Goal: Check status: Check status

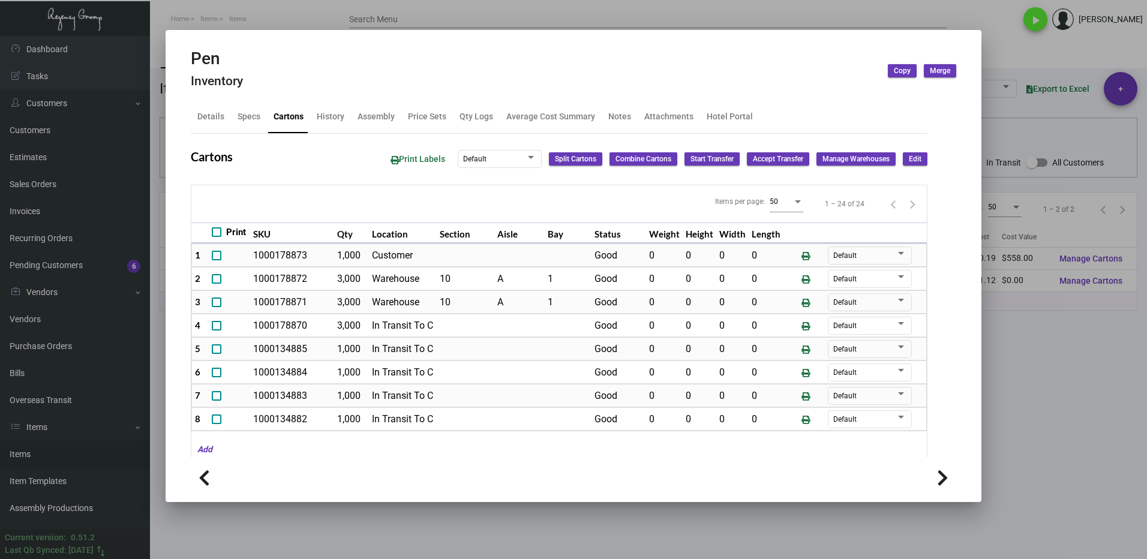
drag, startPoint x: 1034, startPoint y: 370, endPoint x: 593, endPoint y: 371, distance: 440.3
click at [1031, 370] on div at bounding box center [573, 279] width 1147 height 559
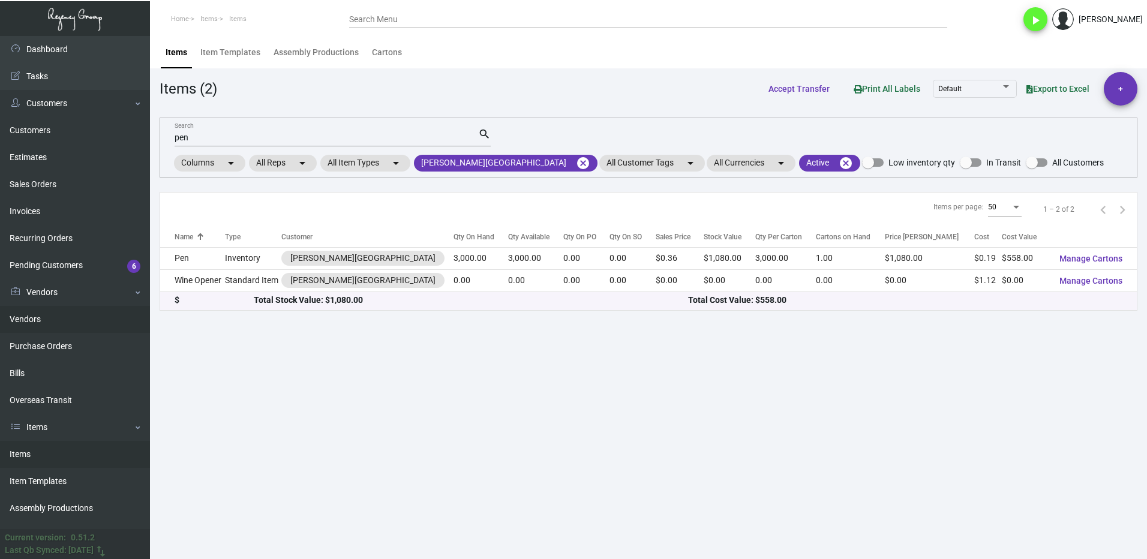
drag, startPoint x: 55, startPoint y: 341, endPoint x: 68, endPoint y: 316, distance: 29.3
click at [55, 341] on link "Purchase Orders" at bounding box center [75, 346] width 150 height 27
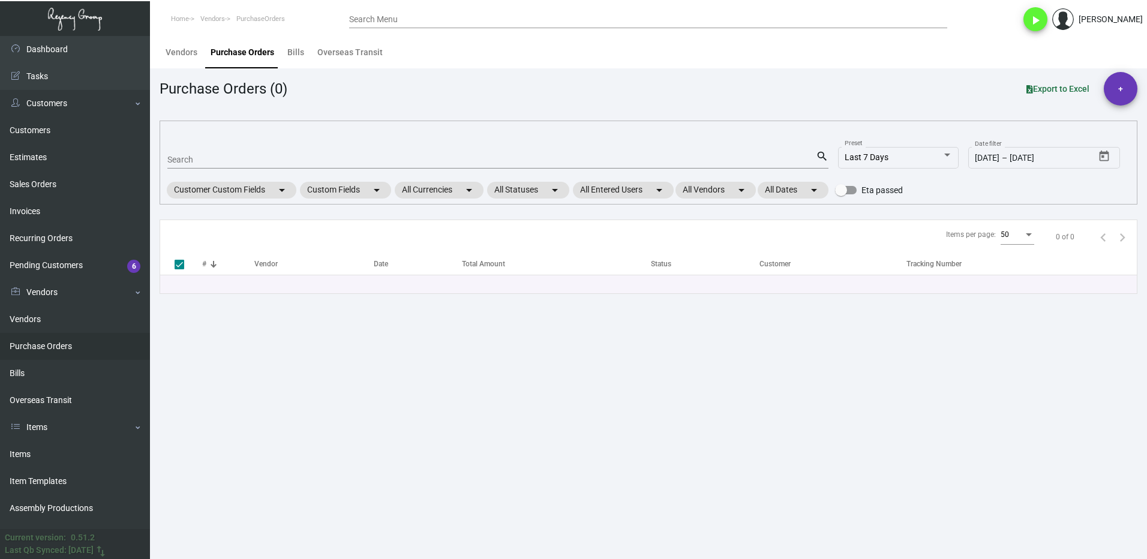
click at [206, 155] on input "Search" at bounding box center [491, 160] width 648 height 10
type input "10828"
checkbox input "false"
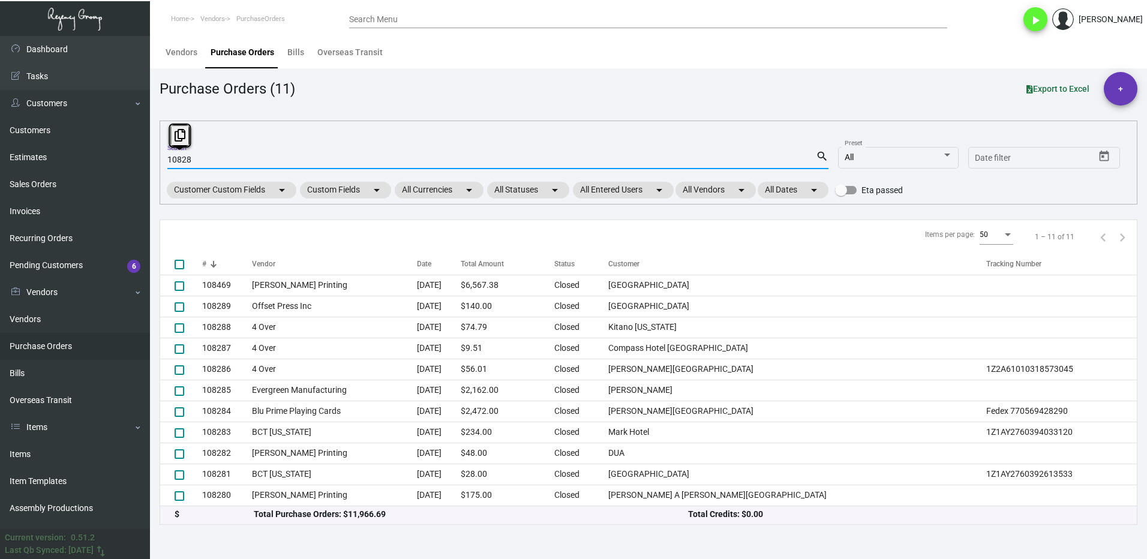
drag, startPoint x: 216, startPoint y: 158, endPoint x: 160, endPoint y: 171, distance: 57.2
click at [160, 171] on div "10828 Search search All Preset Start date – Date filter Customer Custom Fields …" at bounding box center [649, 163] width 978 height 84
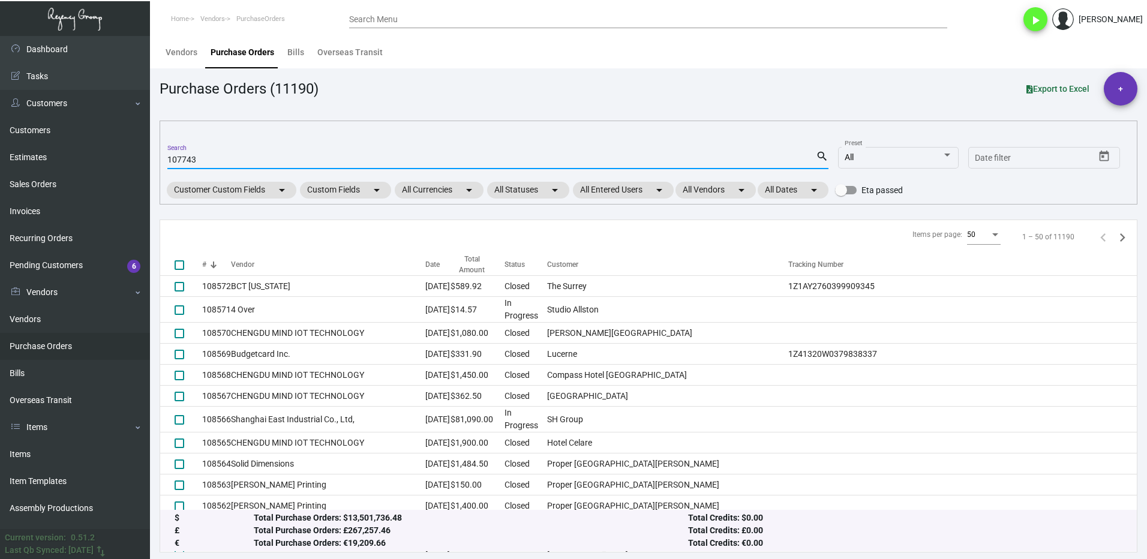
type input "107743"
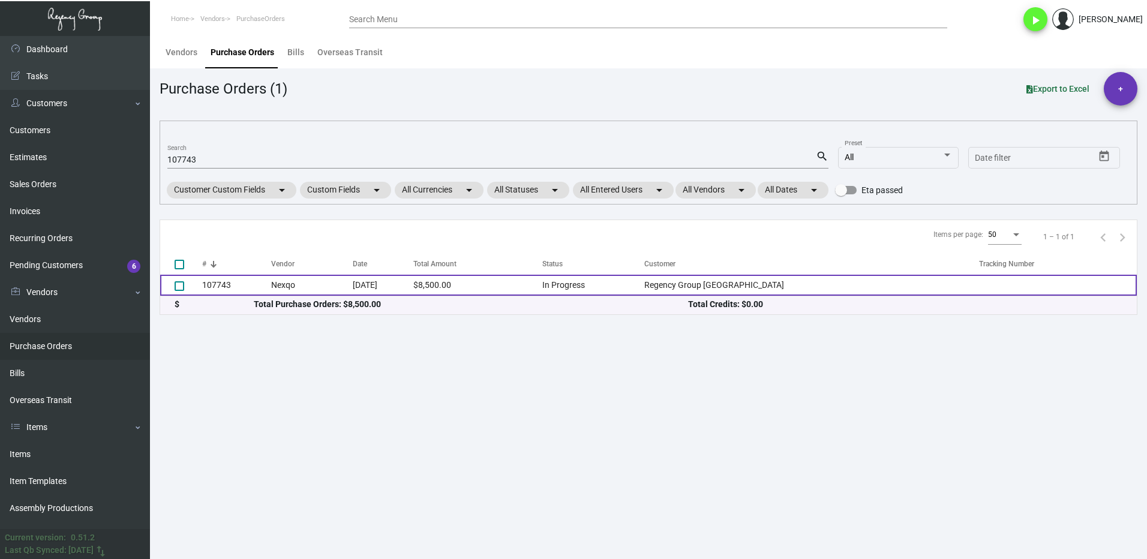
click at [248, 287] on td "107743" at bounding box center [236, 285] width 69 height 21
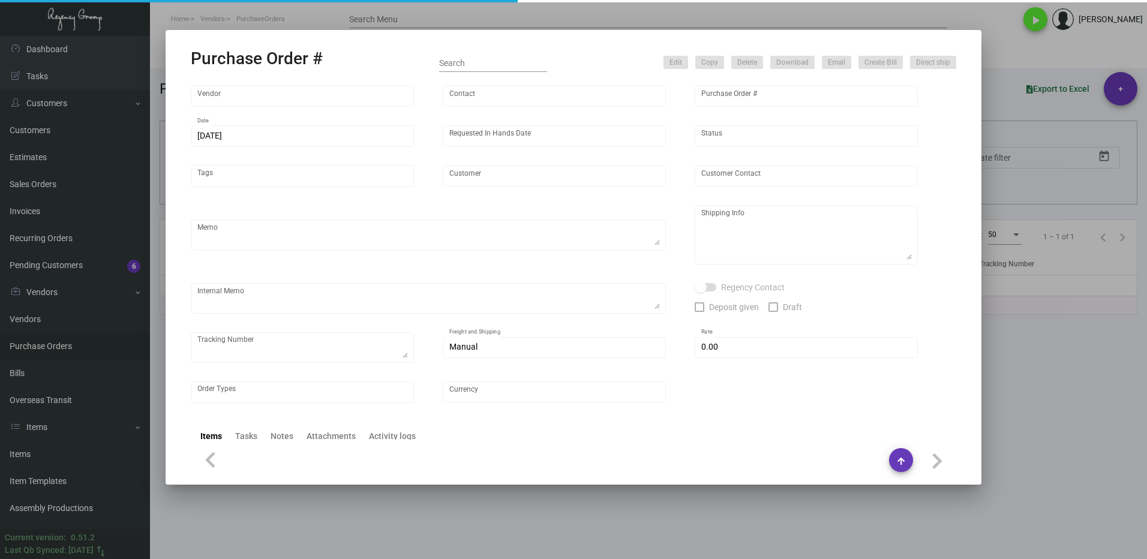
type input "Nexqo"
type input "[PERSON_NAME]"
type input "107743"
type input "[DATE]"
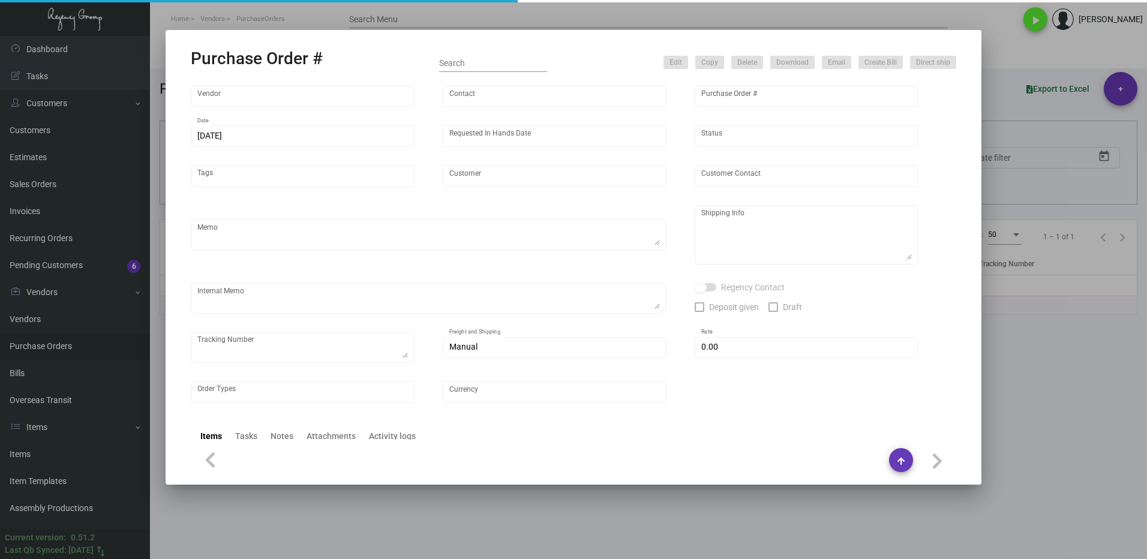
type input "Regency Group [GEOGRAPHIC_DATA]"
type textarea "By boat to our NJ warehouse."
type textarea "Regency Group NJ - [PERSON_NAME] [STREET_ADDRESS]"
type textarea "10/28 - 3k keys requested to be shipped by air."
checkbox input "true"
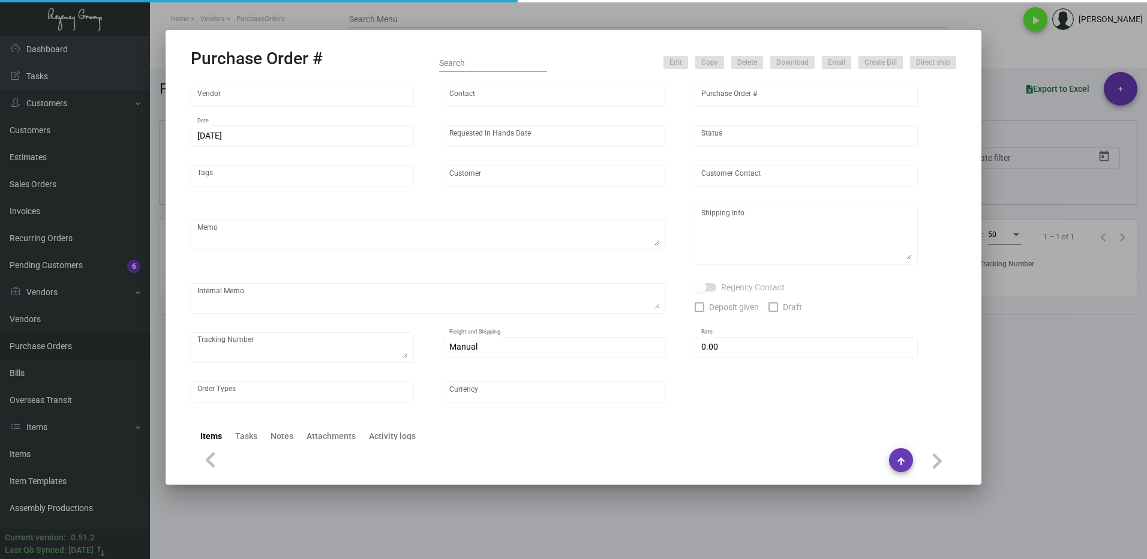
type input "$ 0.00"
type input "United States Dollar $"
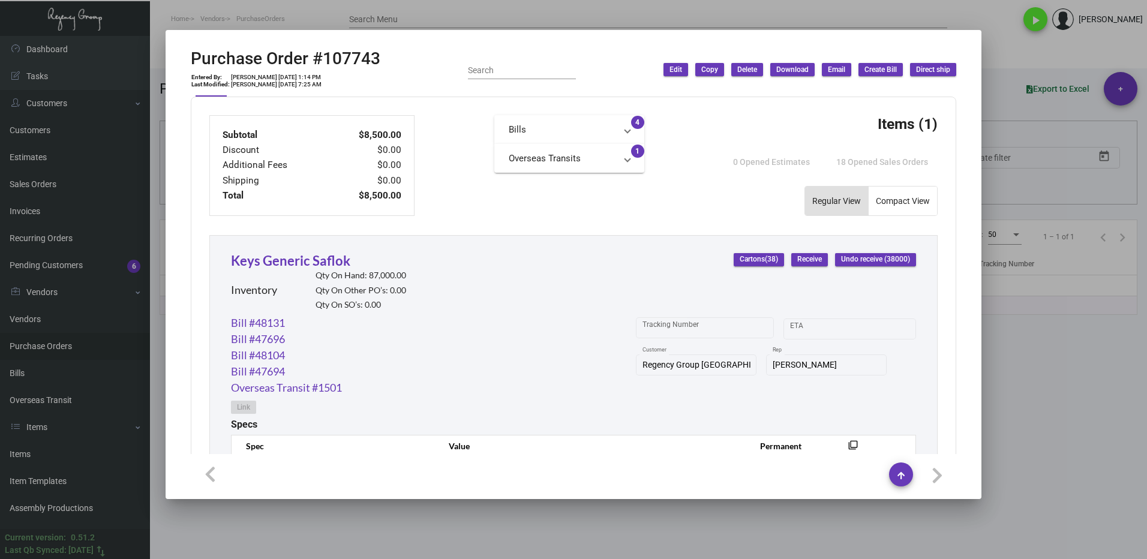
scroll to position [540, 0]
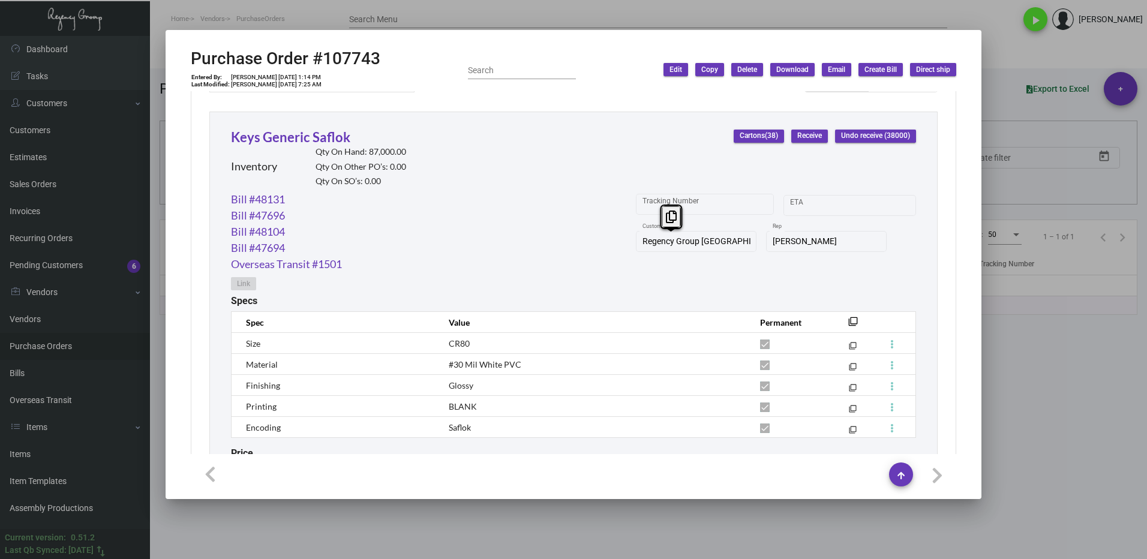
click at [636, 248] on div "Regency Group NYC Customer" at bounding box center [696, 240] width 121 height 23
click at [670, 219] on icon at bounding box center [671, 217] width 11 height 13
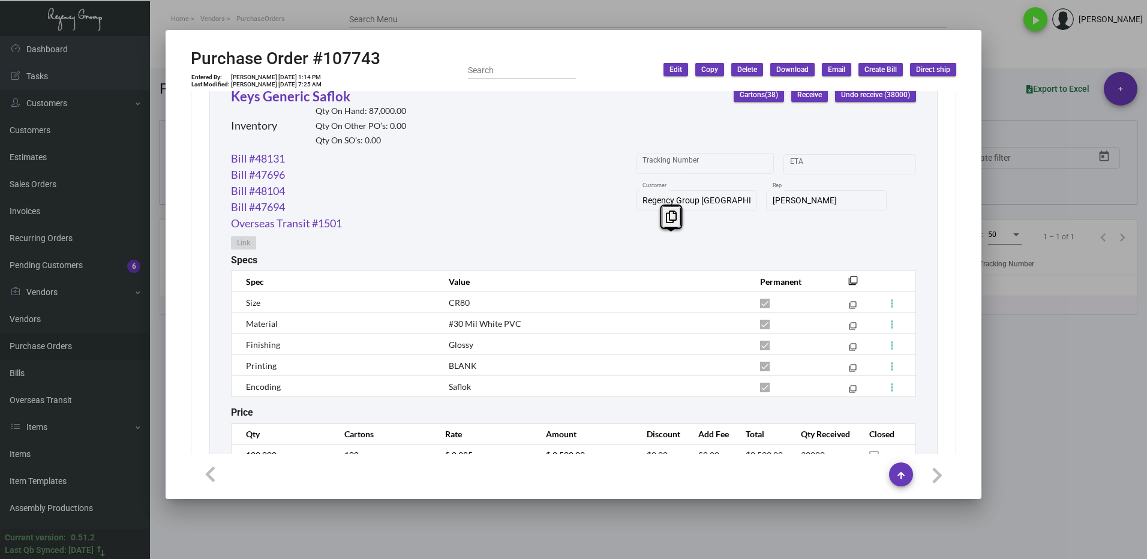
scroll to position [514, 0]
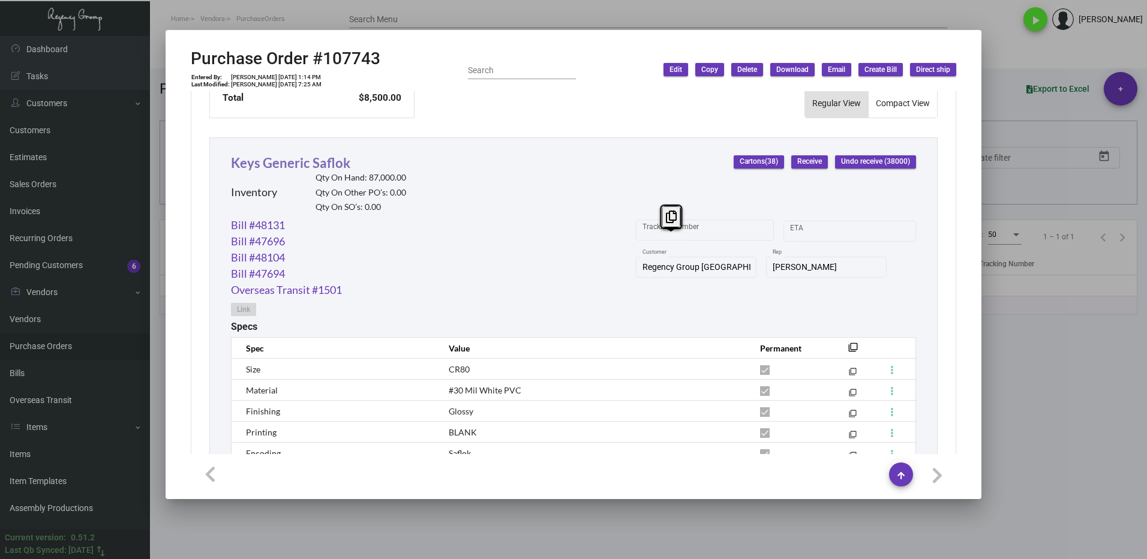
click at [274, 164] on link "Keys Generic Saflok" at bounding box center [290, 163] width 119 height 16
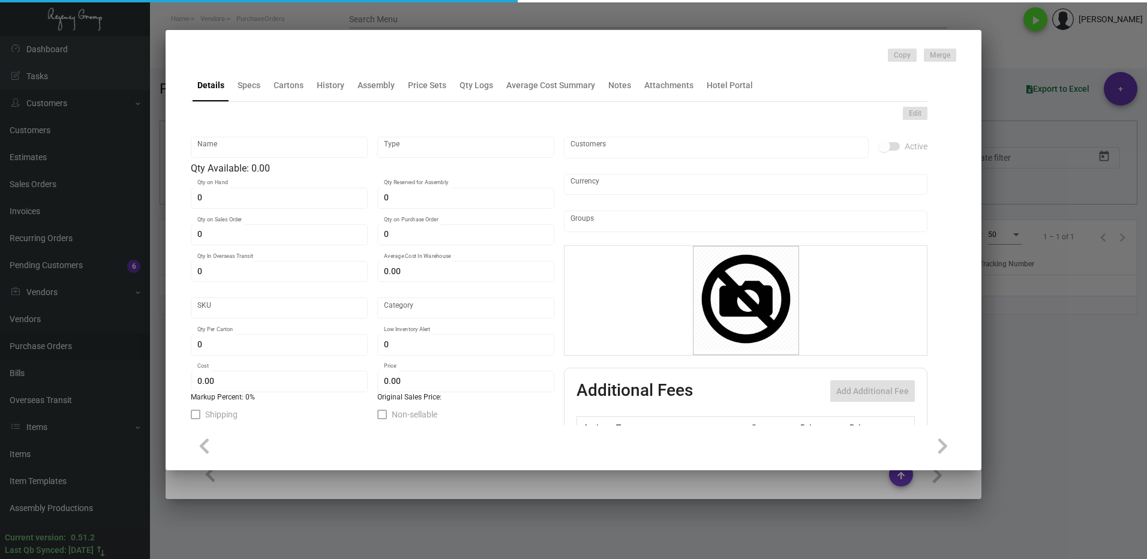
type input "Keys Generic Saflok"
type input "Inventory"
type input "87,000"
type input "62,000"
type input "186,000"
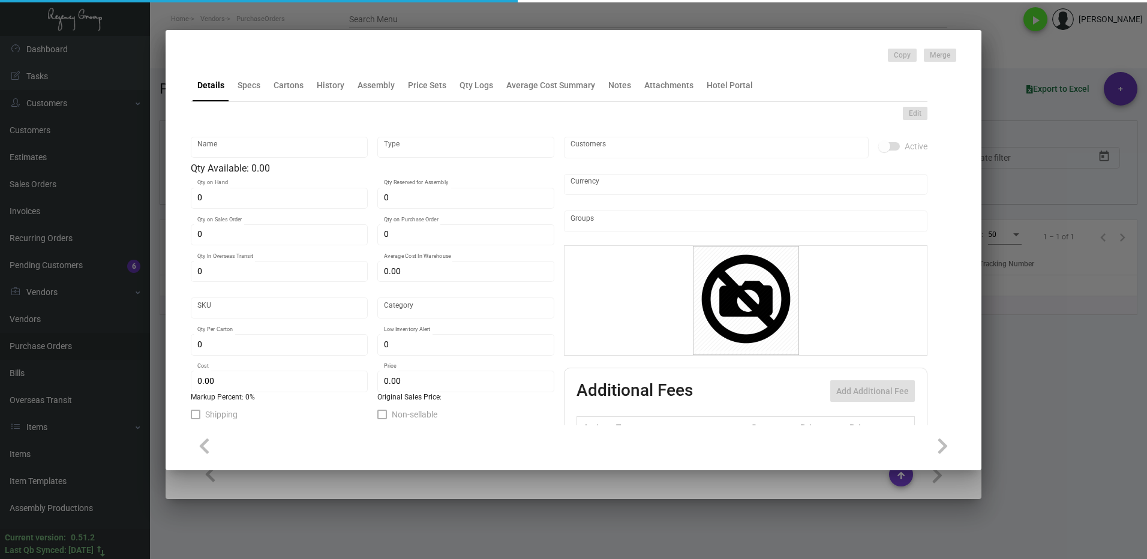
type input "$ 0.5075"
type input "2647"
type input "Standard"
type input "1,000"
type input "15,000"
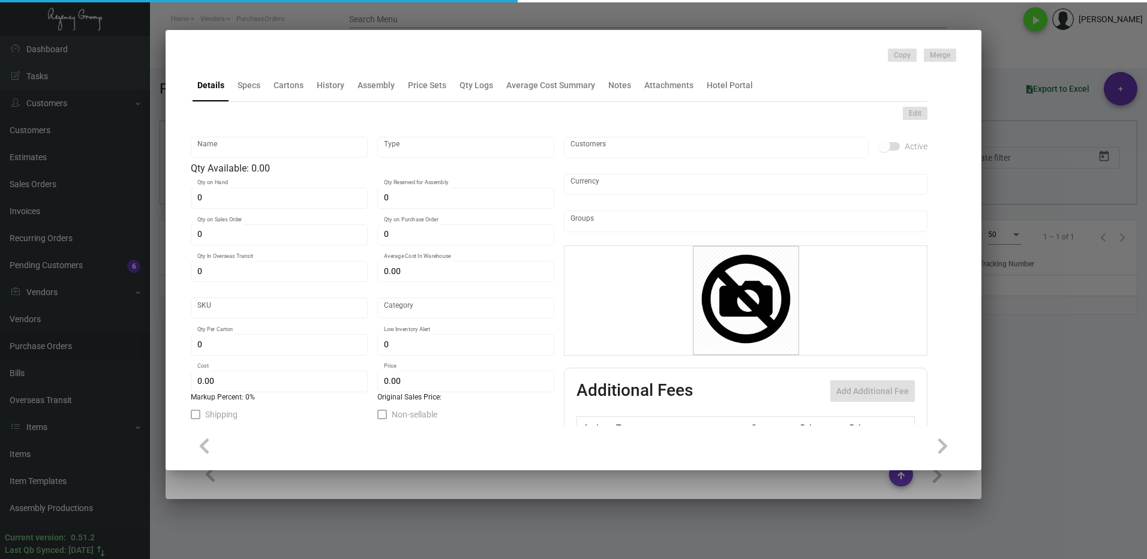
type input "$ 0.085"
type input "$ 0.24"
type textarea "Key Cards - GENERIC: size CR80, #30 mill white Generic PVC plastic card, RFID c…"
checkbox input "true"
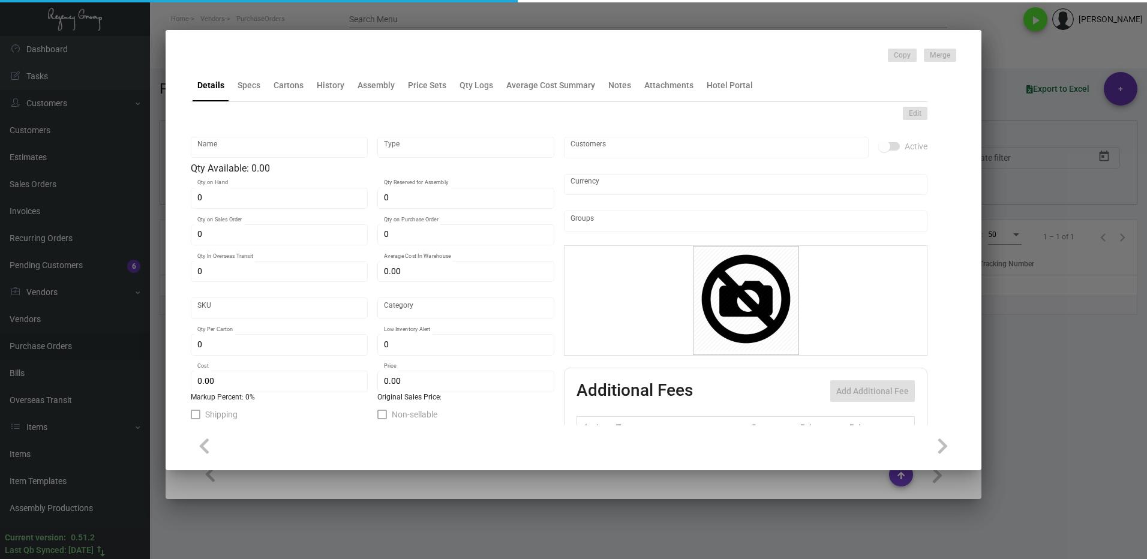
checkbox input "true"
type input "United States Dollar $"
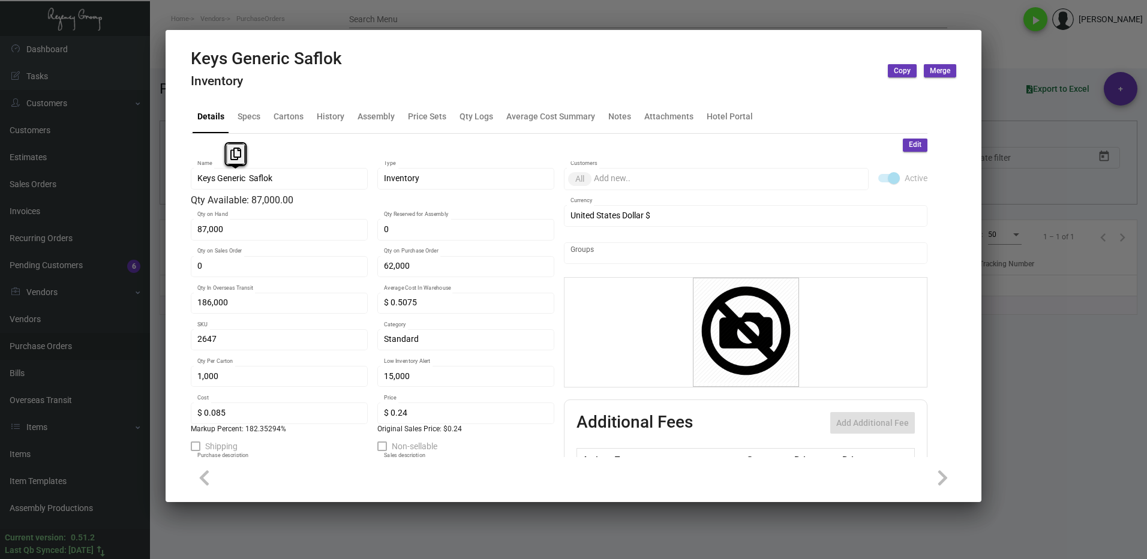
click at [195, 184] on div "Keys Generic Saflok Name" at bounding box center [279, 177] width 177 height 23
click at [230, 157] on icon at bounding box center [235, 154] width 11 height 13
click at [1017, 424] on div at bounding box center [573, 279] width 1147 height 559
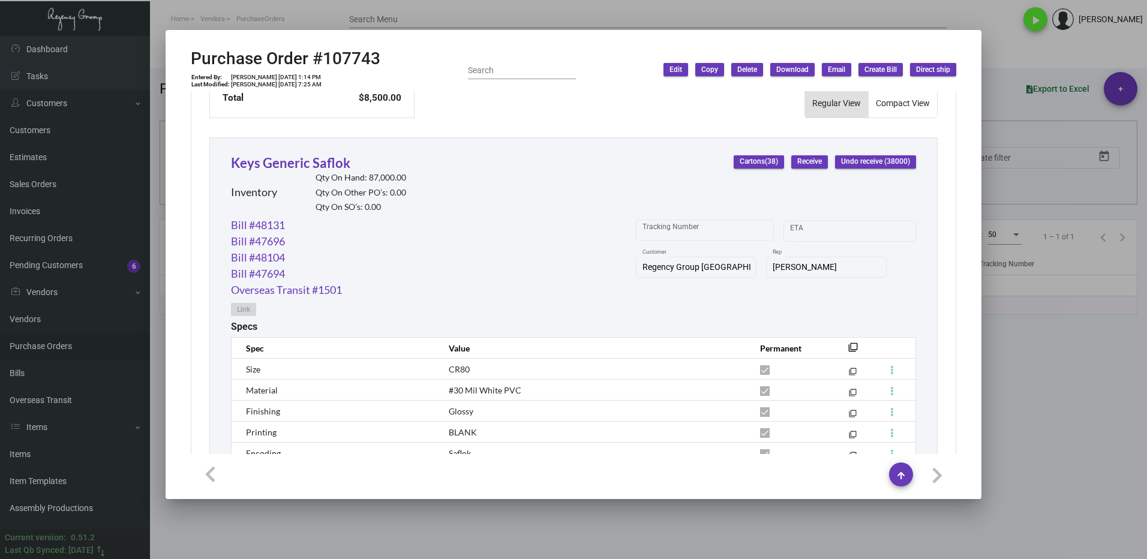
drag, startPoint x: 1032, startPoint y: 326, endPoint x: 741, endPoint y: 303, distance: 292.4
click at [1032, 326] on div at bounding box center [573, 279] width 1147 height 559
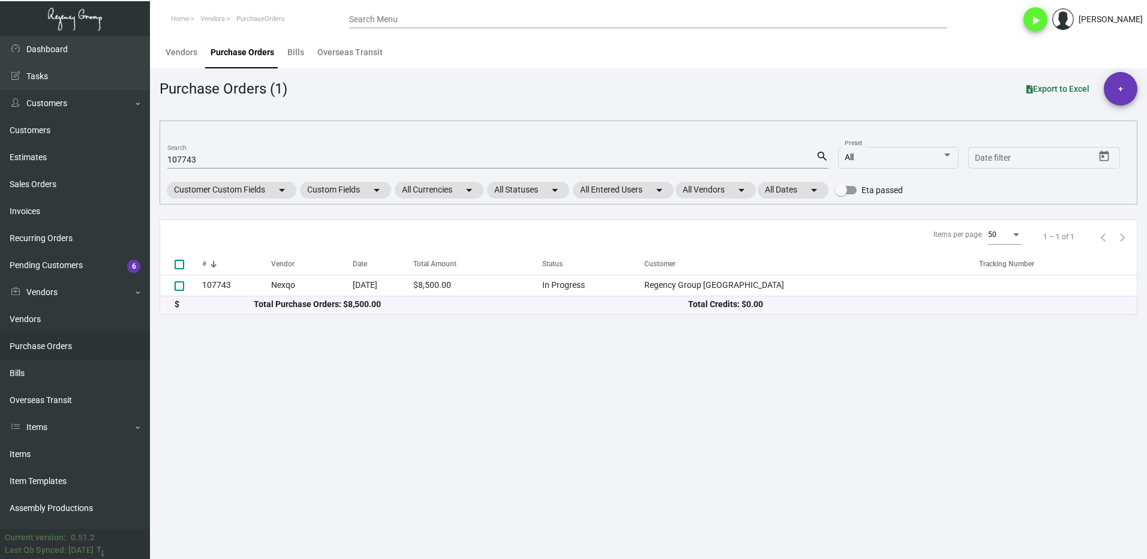
click at [202, 155] on input "107743" at bounding box center [491, 160] width 648 height 10
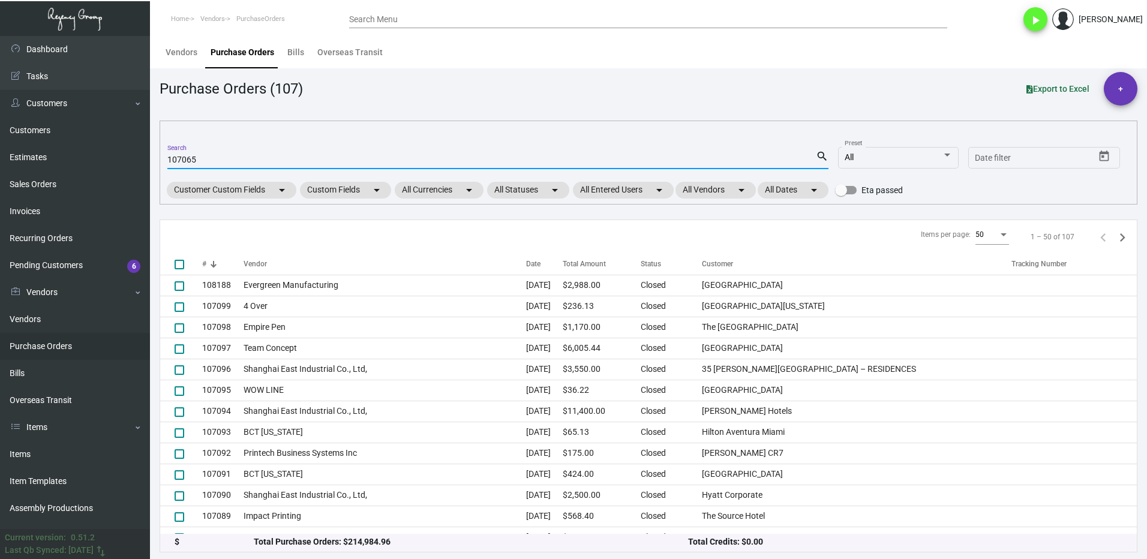
type input "107065"
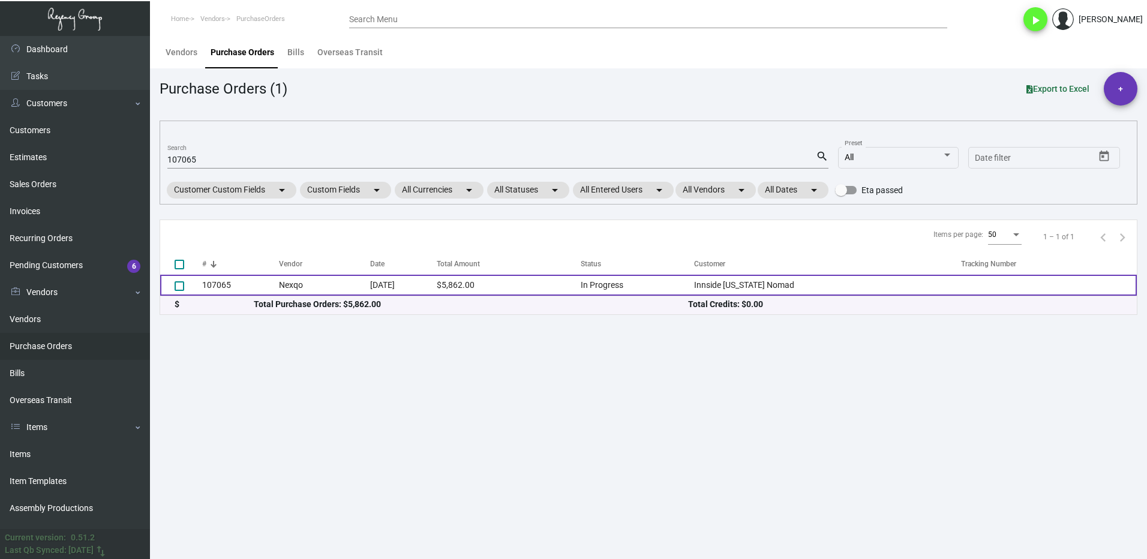
click at [248, 290] on td "107065" at bounding box center [240, 285] width 77 height 21
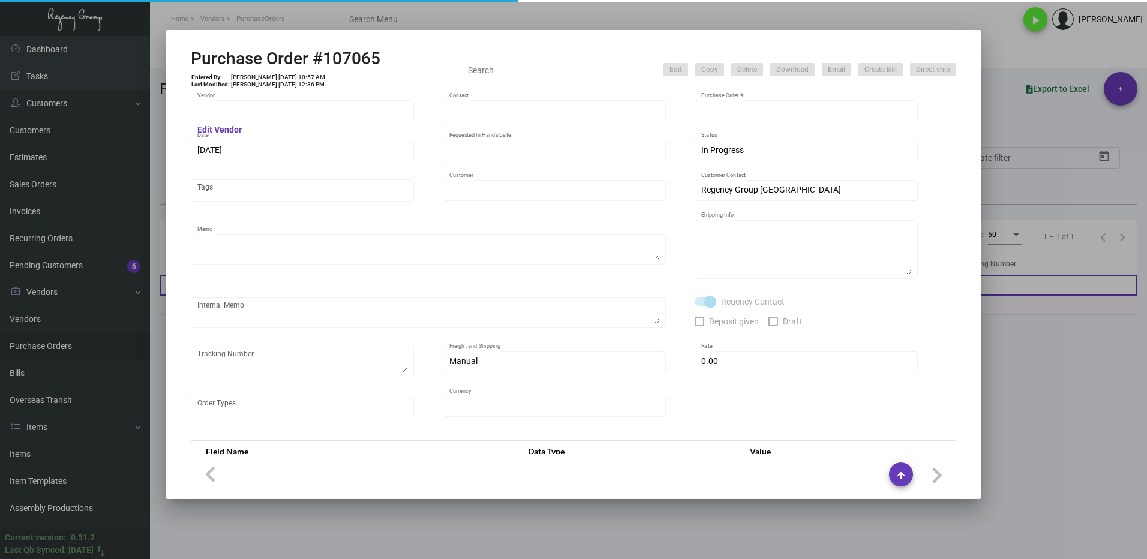
type input "Nexqo"
type input "[PERSON_NAME]"
type input "107065"
type input "[DATE]"
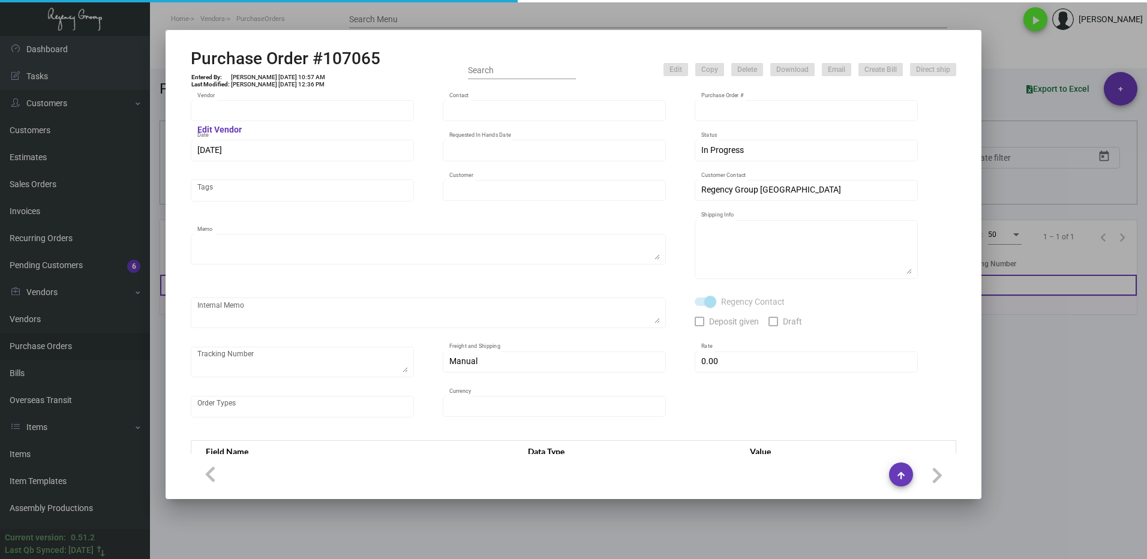
type input "Innside [US_STATE] Nomad"
type textarea "3K via air, 15K boat out ASAP, 12K leftover boat out [DATE]."
type textarea "Regency Group NJ - [PERSON_NAME] [STREET_ADDRESS]"
checkbox input "true"
type input "$ 0.00"
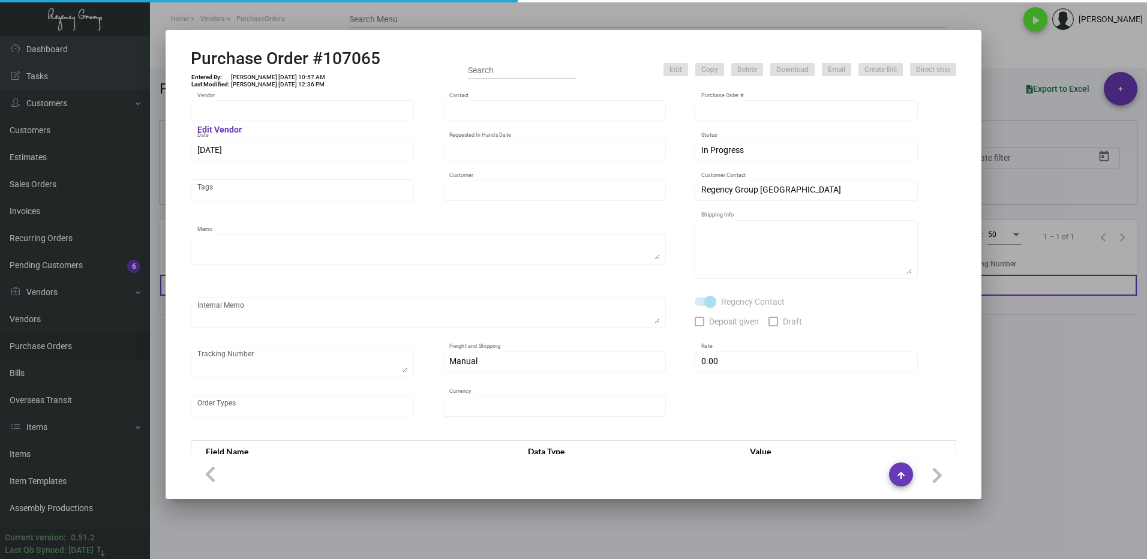
type input "United States Dollar $"
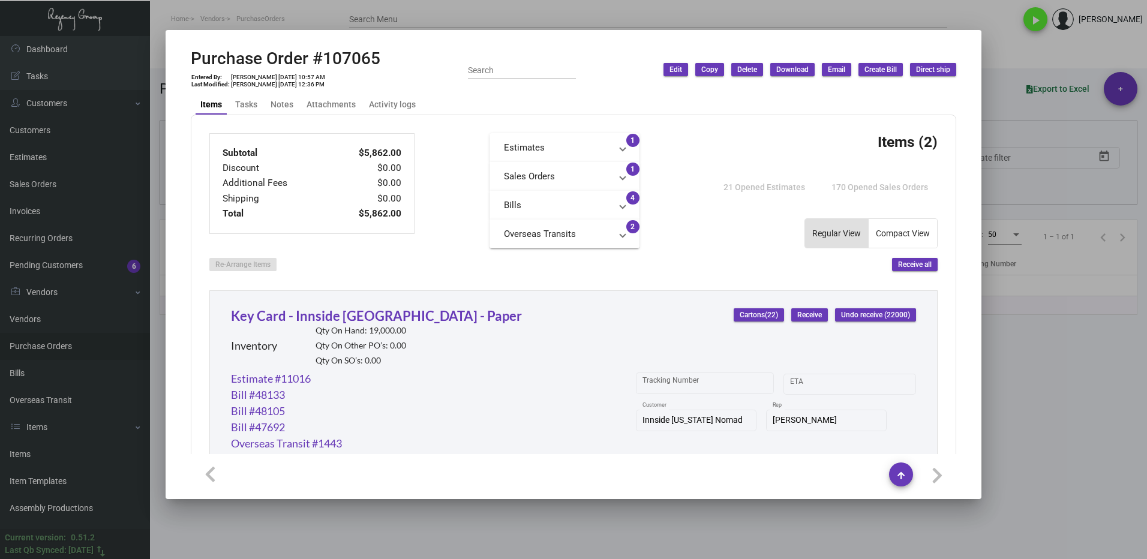
scroll to position [420, 0]
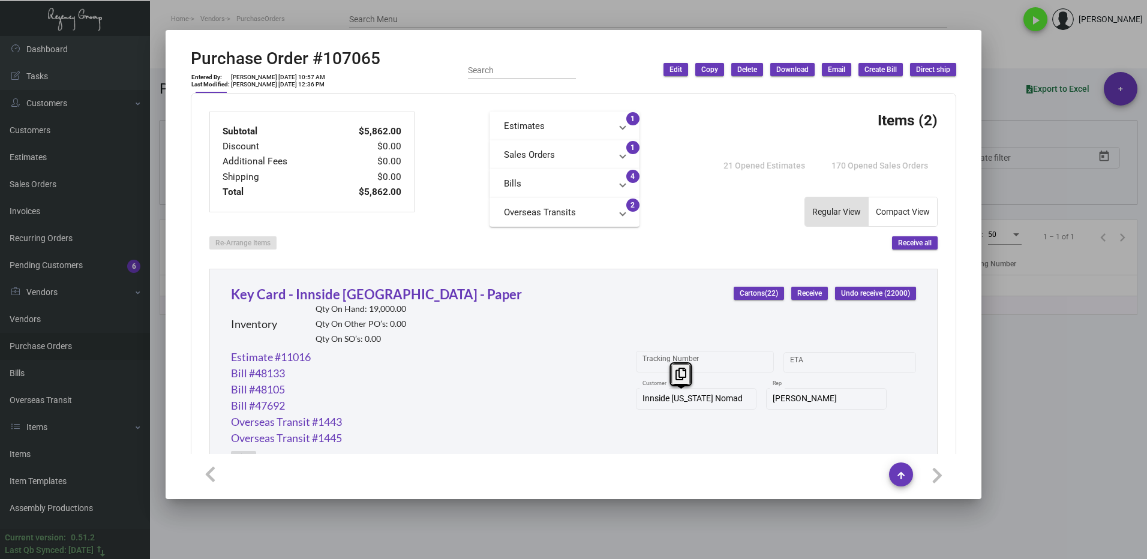
click at [636, 405] on div "Innside [US_STATE] Nomad Customer" at bounding box center [696, 397] width 121 height 23
click at [677, 371] on icon at bounding box center [680, 374] width 11 height 13
click at [309, 289] on link "Key Card - Innside [GEOGRAPHIC_DATA] - Paper" at bounding box center [376, 294] width 291 height 16
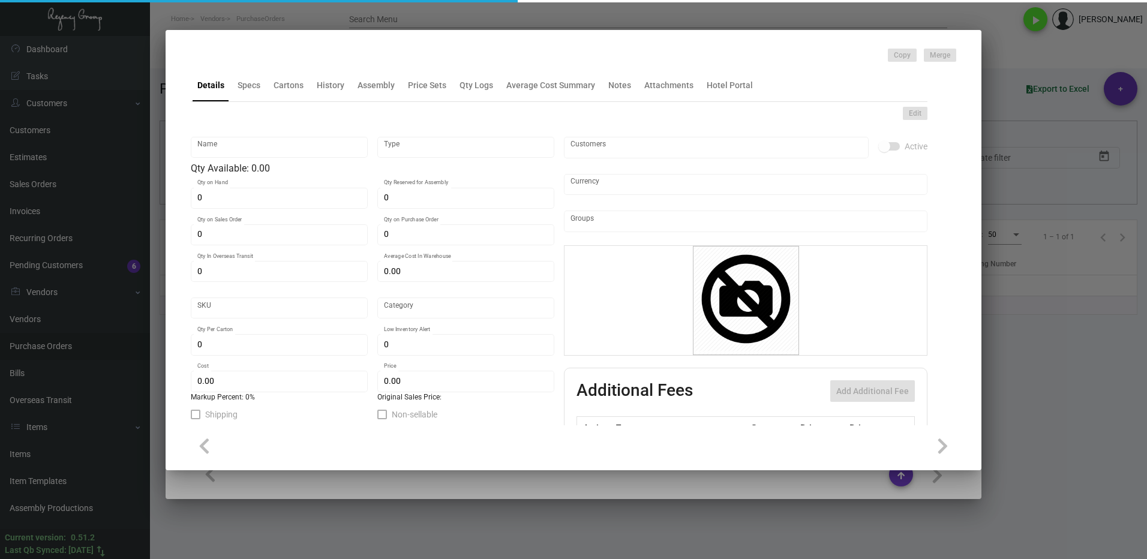
type input "Key Card - Innside [GEOGRAPHIC_DATA] - Paper"
type input "Inventory"
type input "19,000"
type input "5,000"
type input "20,000"
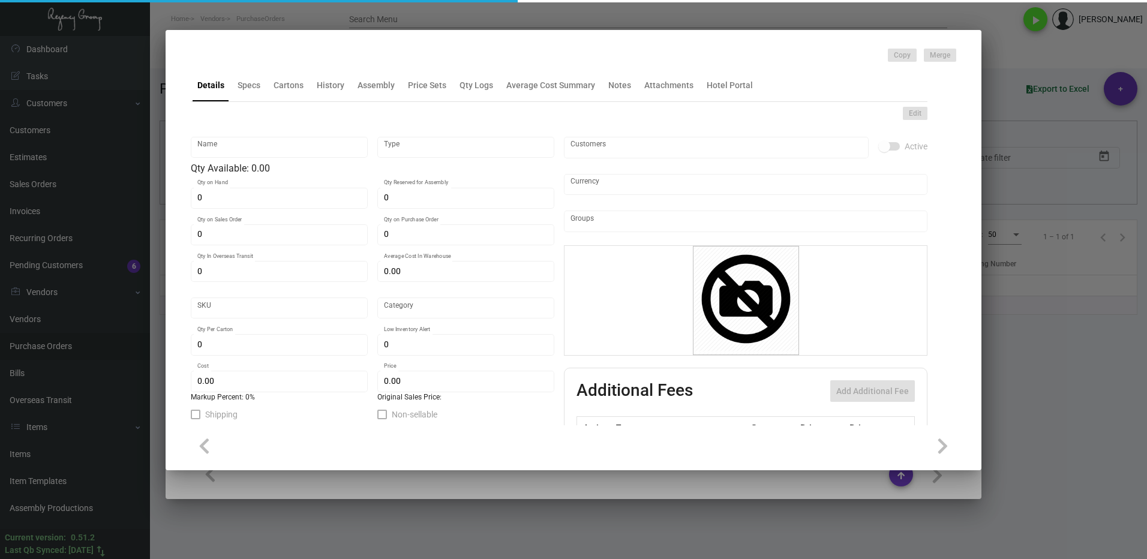
type input "$ 0.25829"
type input "1555"
type input "Standard"
type input "1,000"
type input "4,000"
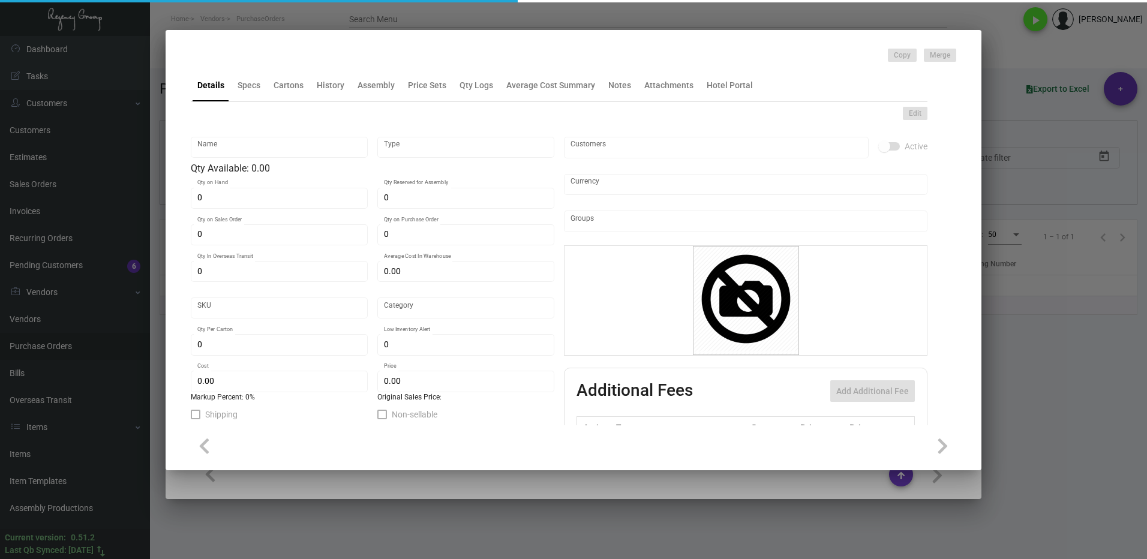
type input "$ 0.196"
type input "$ 0.42"
checkbox input "true"
type input "United States Dollar $"
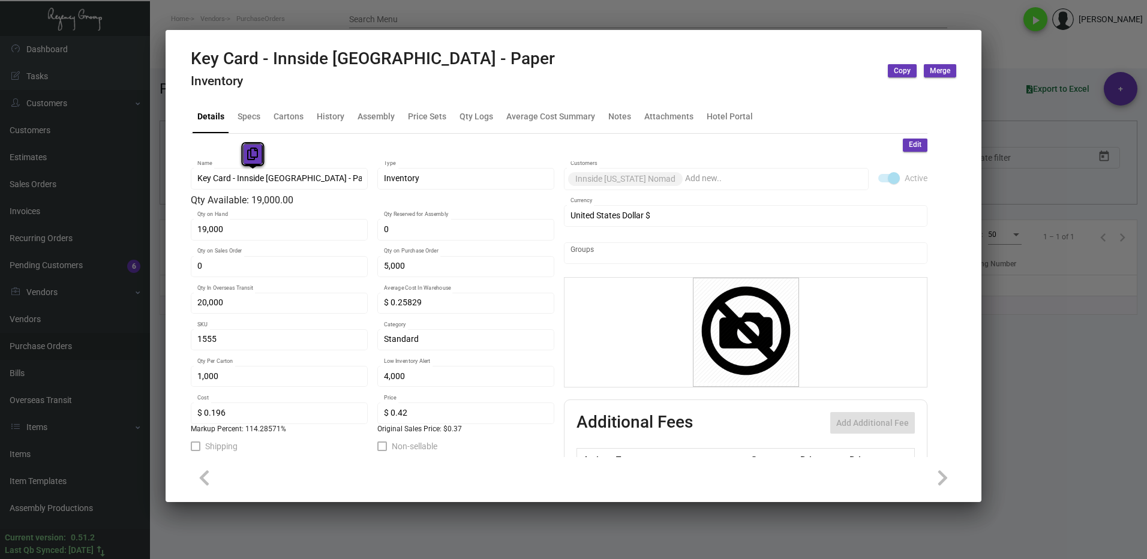
click at [252, 155] on icon at bounding box center [252, 154] width 11 height 13
